Goal: Find specific page/section: Find specific page/section

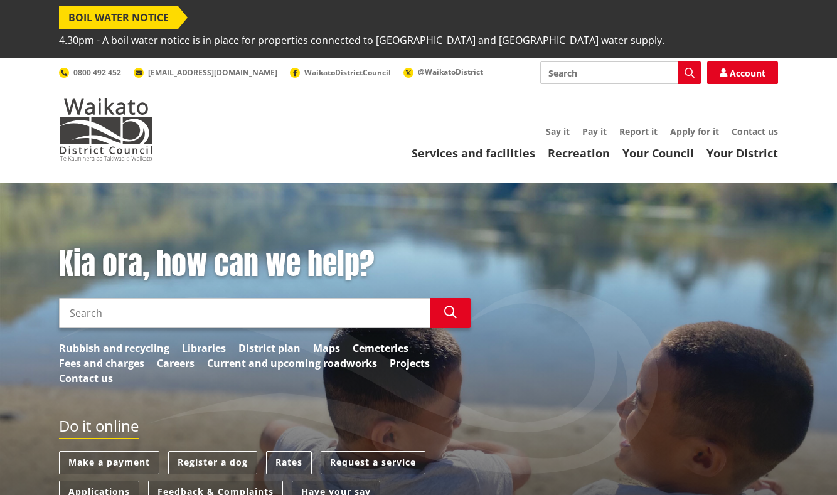
drag, startPoint x: 610, startPoint y: 50, endPoint x: 621, endPoint y: 50, distance: 10.7
click at [611, 62] on input "Search" at bounding box center [621, 73] width 161 height 23
click at [599, 62] on input "Search" at bounding box center [621, 73] width 161 height 23
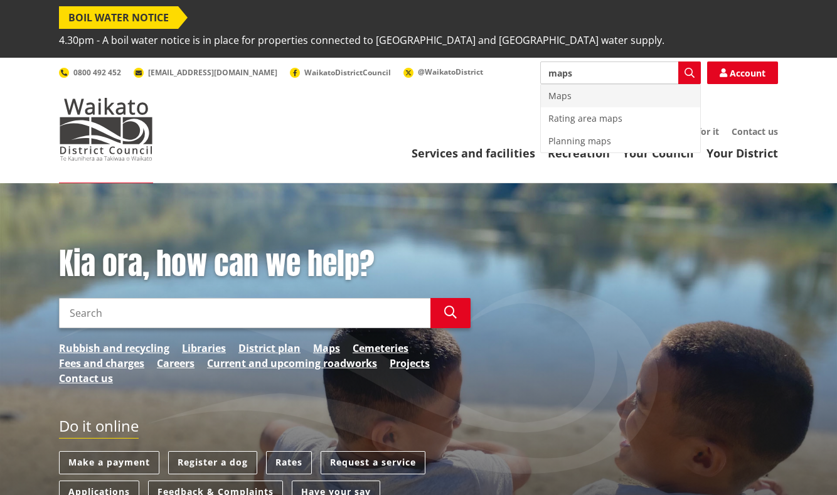
type input "maps"
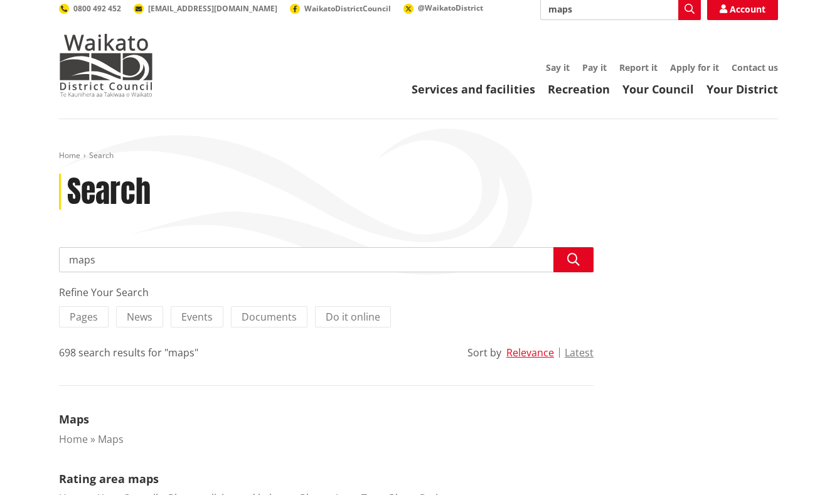
scroll to position [83, 0]
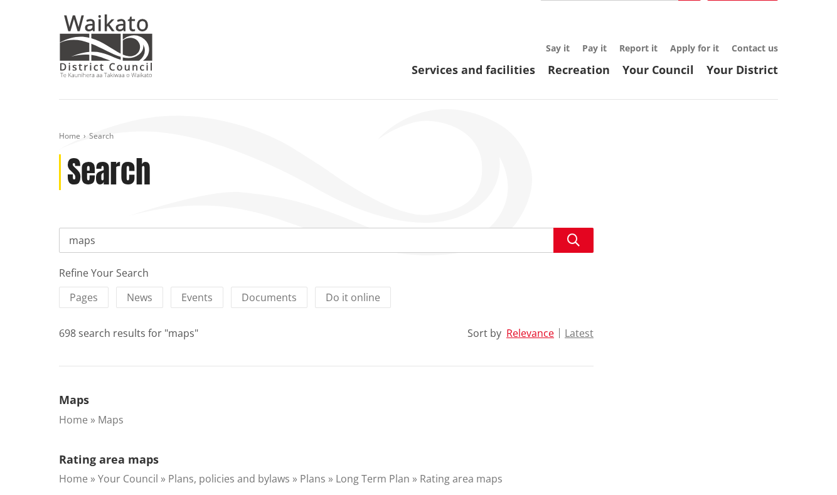
click at [126, 228] on input "maps" at bounding box center [326, 240] width 535 height 25
click at [289, 291] on span "Documents" at bounding box center [269, 298] width 55 height 14
click at [0, 0] on input "Documents" at bounding box center [0, 0] width 0 height 0
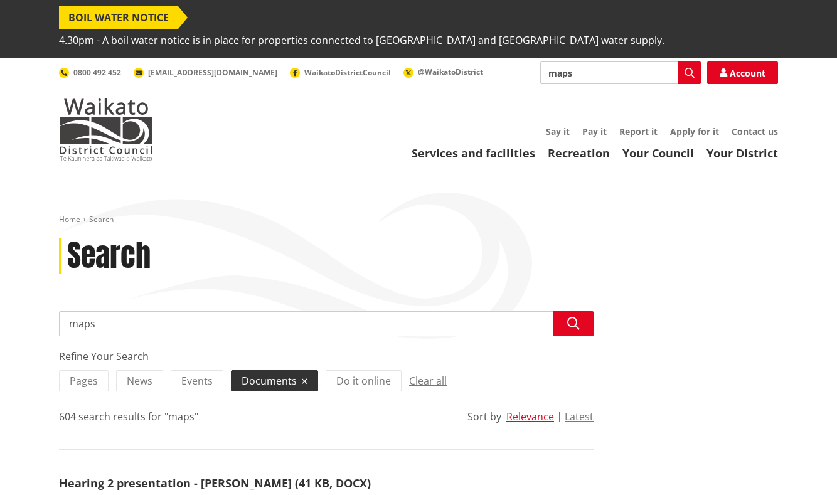
drag, startPoint x: 599, startPoint y: 47, endPoint x: 502, endPoint y: 48, distance: 96.7
click at [502, 62] on div "Search maps Search Account 0800 492 452 [EMAIL_ADDRESS][DOMAIN_NAME] WaikatoDis…" at bounding box center [418, 73] width 719 height 23
type input "historic photos"
